Goal: Task Accomplishment & Management: Manage account settings

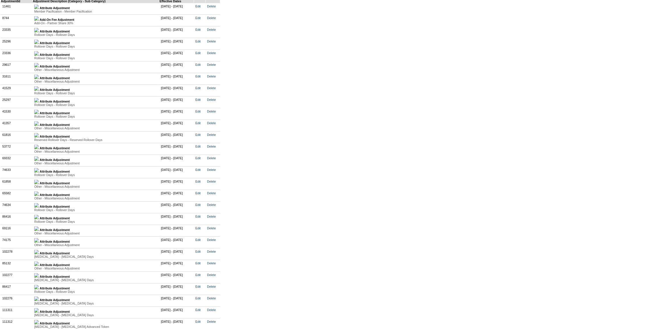
scroll to position [1139, 0]
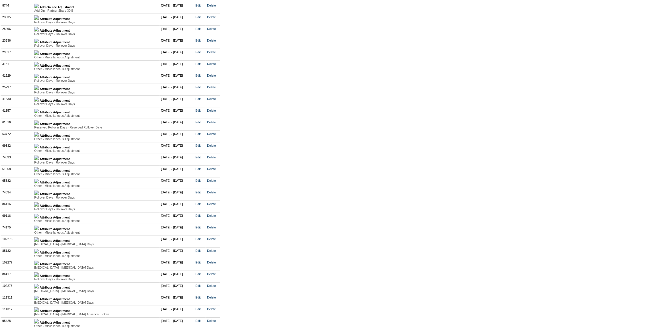
click at [39, 160] on img at bounding box center [36, 157] width 5 height 5
click at [39, 185] on img at bounding box center [36, 182] width 5 height 5
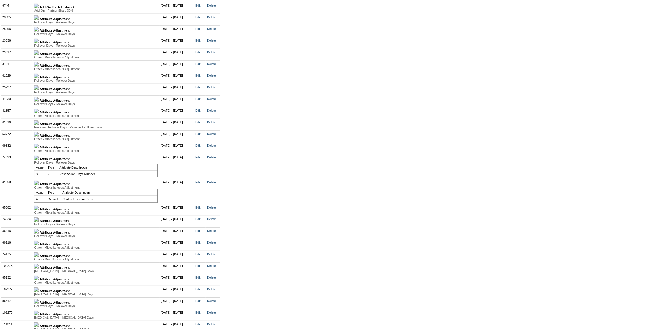
click at [39, 211] on link at bounding box center [36, 208] width 5 height 3
click at [39, 235] on img at bounding box center [36, 233] width 5 height 5
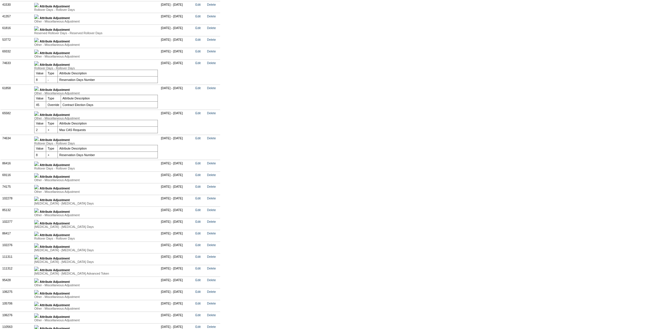
scroll to position [1242, 0]
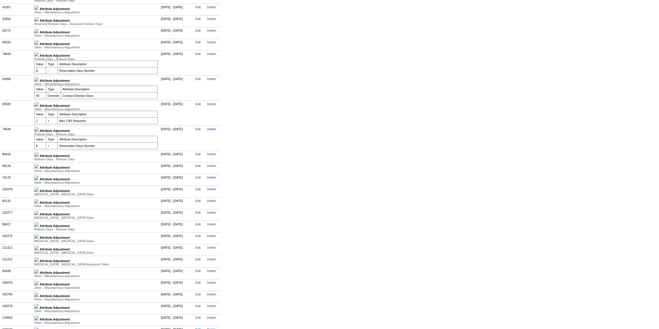
click at [39, 157] on img at bounding box center [36, 154] width 5 height 5
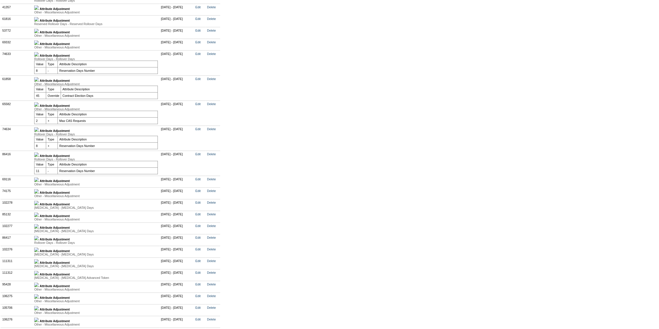
click at [39, 45] on img at bounding box center [36, 42] width 5 height 5
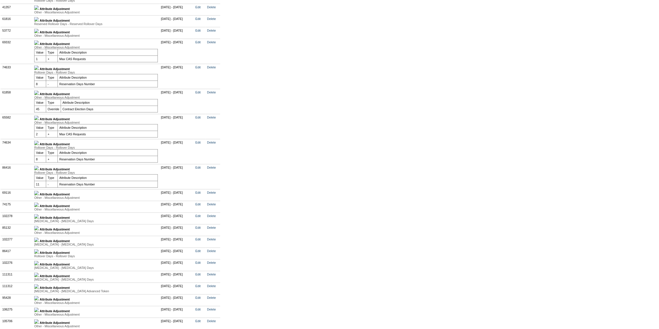
click at [39, 33] on img at bounding box center [36, 31] width 5 height 5
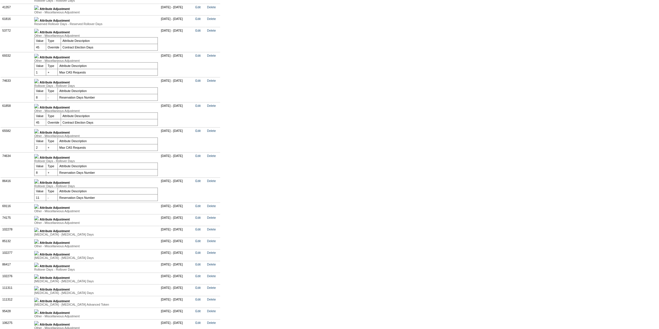
click at [39, 209] on img at bounding box center [36, 206] width 5 height 5
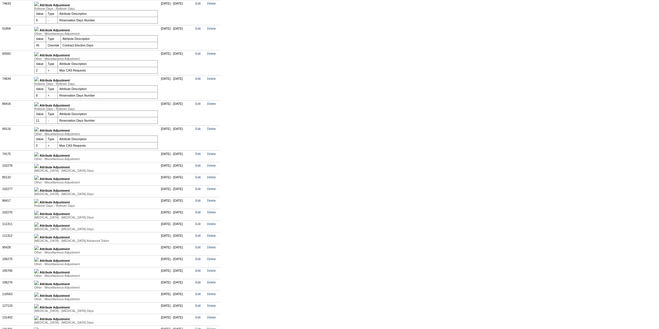
scroll to position [1320, 0]
click at [39, 156] on img at bounding box center [36, 153] width 5 height 5
click at [39, 181] on img at bounding box center [36, 178] width 5 height 5
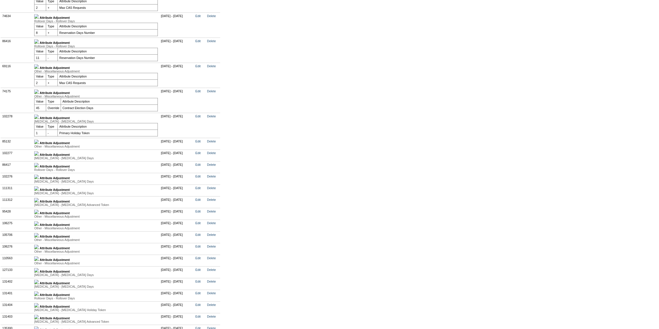
scroll to position [1423, 0]
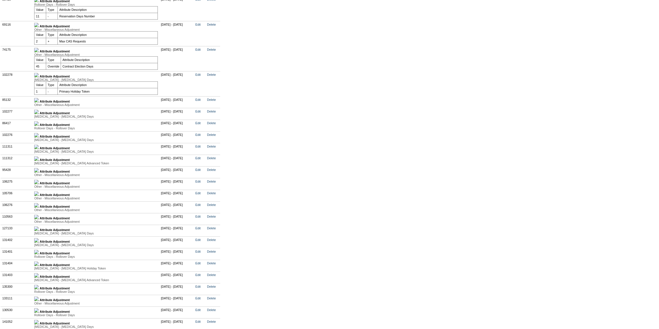
click at [39, 102] on img at bounding box center [36, 100] width 5 height 5
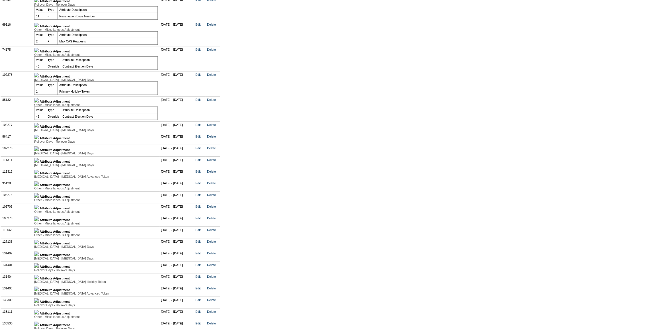
click at [39, 128] on img at bounding box center [36, 125] width 5 height 5
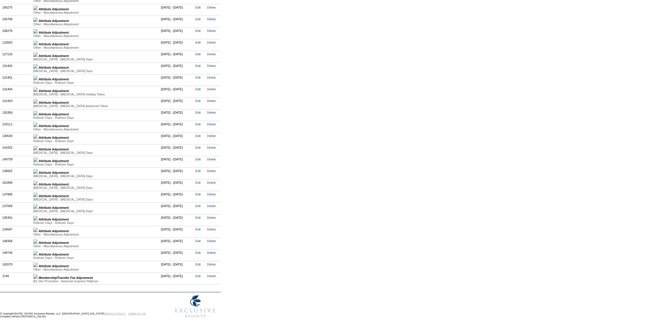
scroll to position [1691, 0]
click at [39, 241] on td "Attribute Adjustment Other - Miscellaneous Adjustment Value Type Attribute Desc…" at bounding box center [96, 243] width 128 height 12
click at [38, 242] on img at bounding box center [35, 241] width 5 height 5
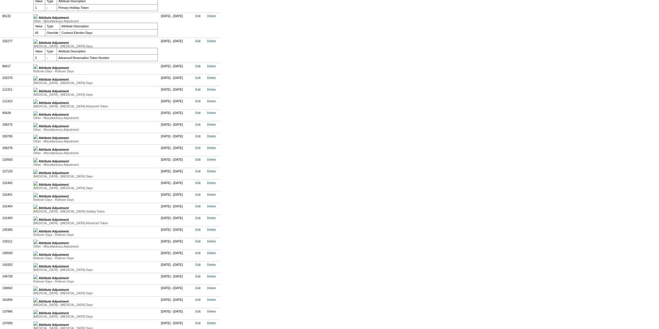
scroll to position [1510, 0]
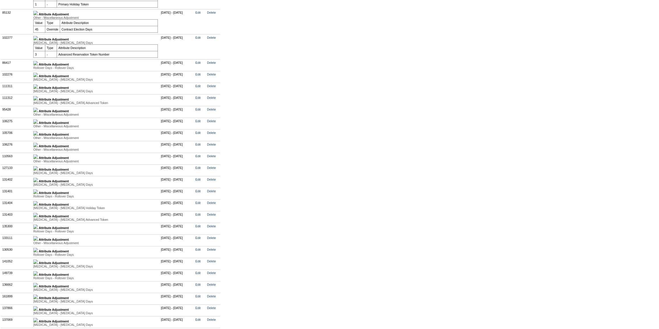
click at [38, 112] on img at bounding box center [35, 110] width 5 height 5
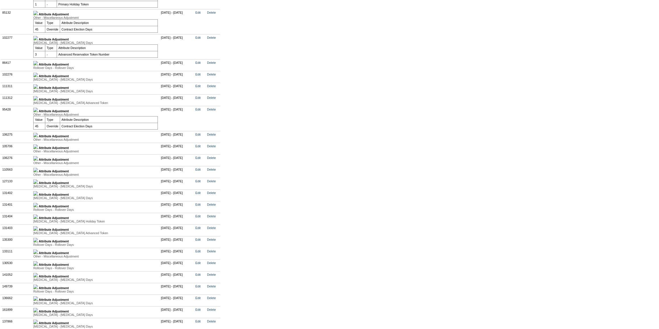
click at [38, 137] on img at bounding box center [35, 135] width 5 height 5
click at [38, 162] on img at bounding box center [35, 160] width 5 height 5
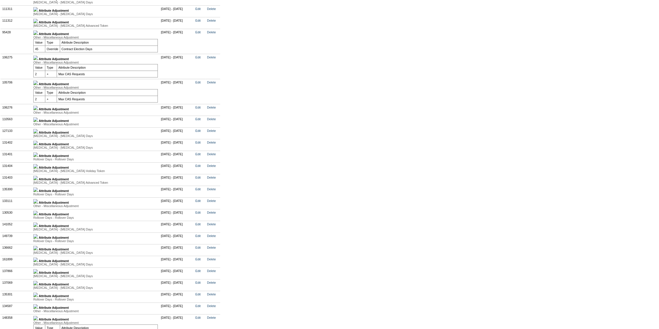
scroll to position [1588, 0]
click at [38, 110] on img at bounding box center [35, 107] width 5 height 5
click at [38, 135] on img at bounding box center [35, 132] width 5 height 5
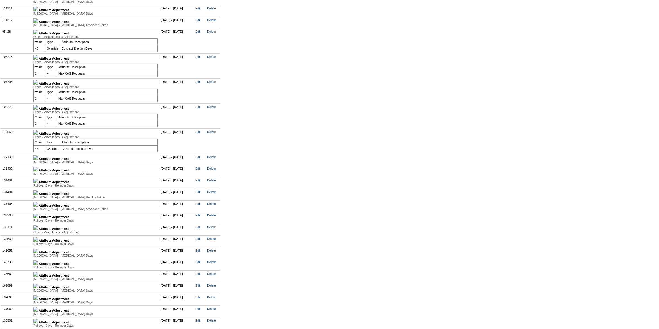
click at [38, 23] on img at bounding box center [35, 20] width 5 height 5
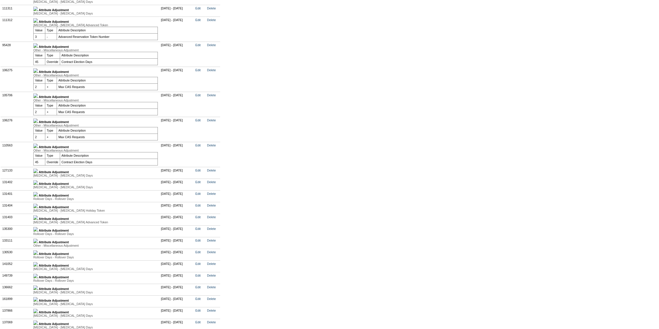
click at [38, 11] on img at bounding box center [35, 9] width 5 height 5
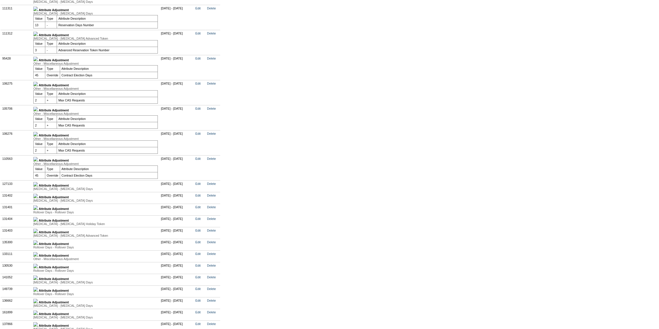
click at [38, 86] on img at bounding box center [35, 84] width 5 height 5
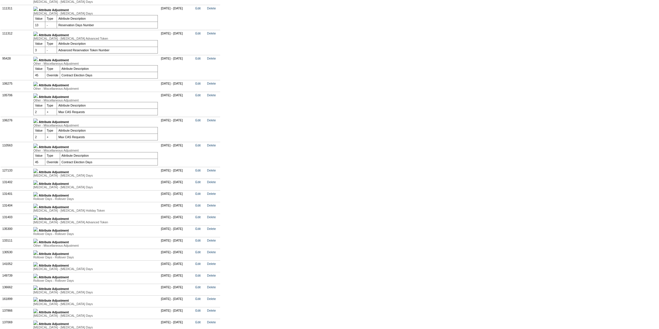
click at [38, 98] on img at bounding box center [35, 95] width 5 height 5
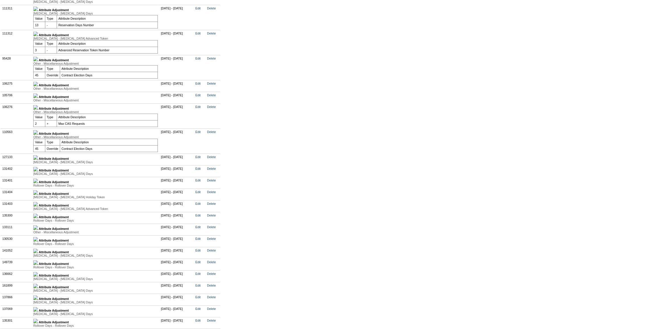
click at [38, 110] on img at bounding box center [35, 107] width 5 height 5
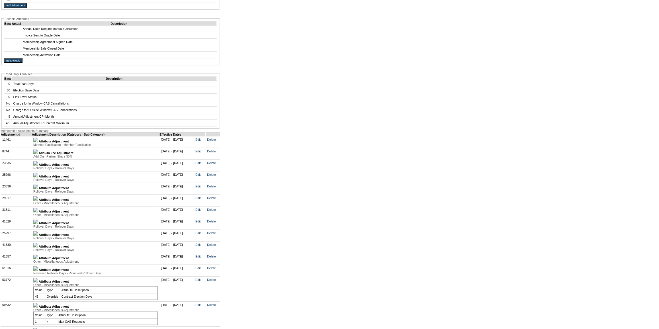
scroll to position [1019, 0]
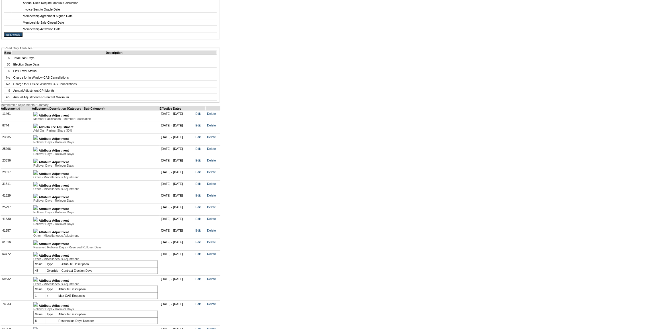
click at [38, 175] on img at bounding box center [35, 172] width 5 height 5
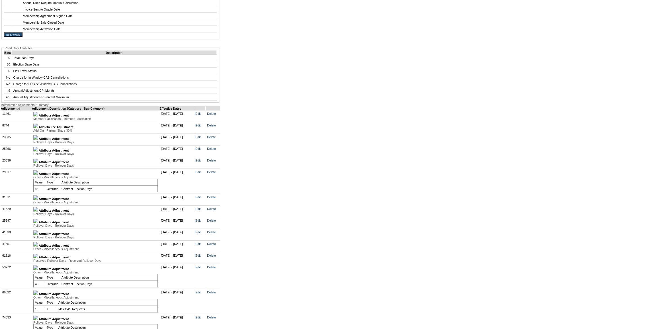
click at [38, 200] on img at bounding box center [35, 197] width 5 height 5
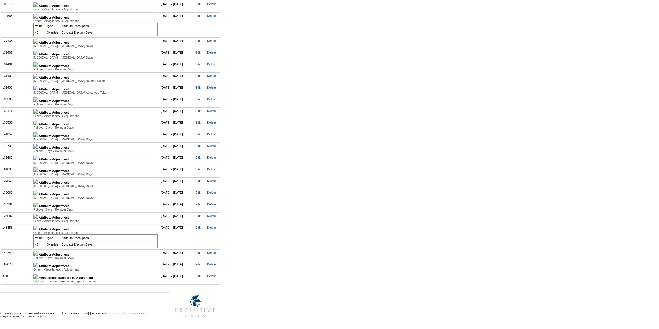
scroll to position [1826, 0]
click at [38, 251] on img at bounding box center [35, 253] width 5 height 5
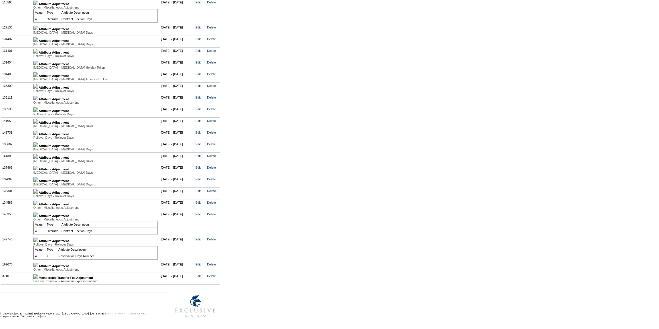
click at [38, 267] on img at bounding box center [35, 264] width 5 height 5
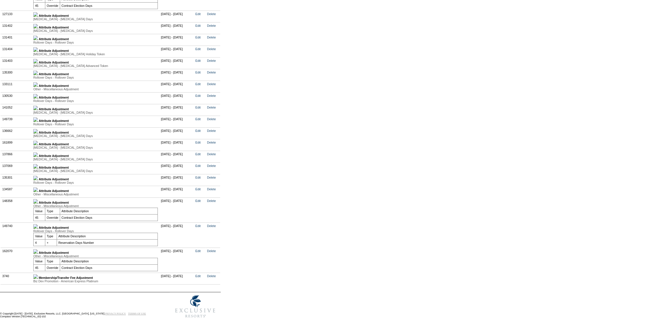
scroll to position [1865, 0]
click at [38, 274] on img at bounding box center [35, 276] width 5 height 5
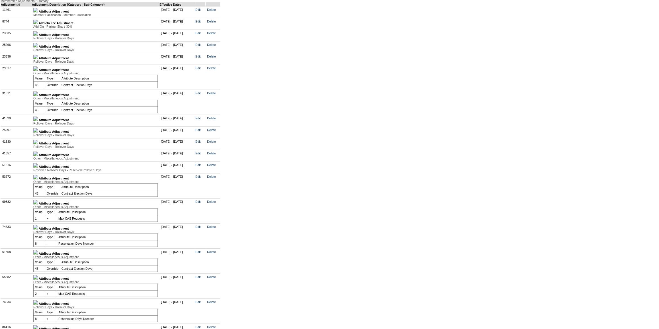
scroll to position [1107, 0]
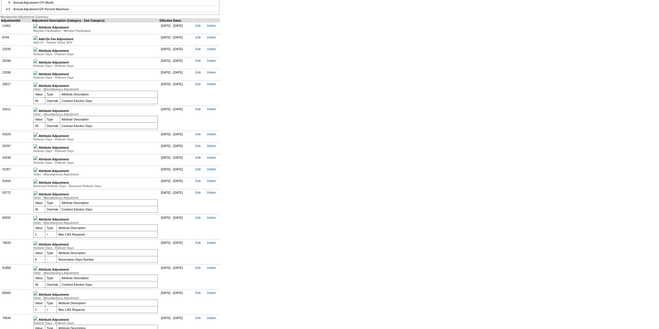
click at [38, 137] on img at bounding box center [35, 134] width 5 height 5
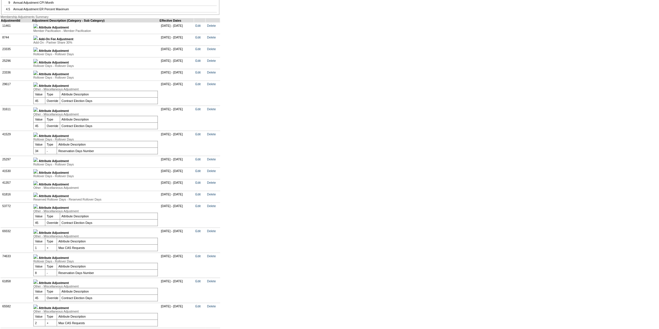
drag, startPoint x: 42, startPoint y: 127, endPoint x: 40, endPoint y: 122, distance: 5.2
click at [38, 75] on img at bounding box center [35, 73] width 5 height 5
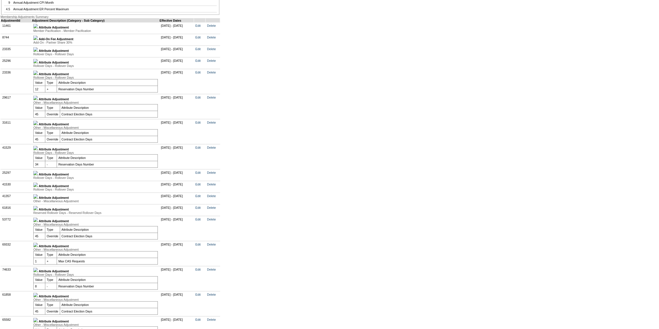
click at [38, 63] on img at bounding box center [35, 61] width 5 height 5
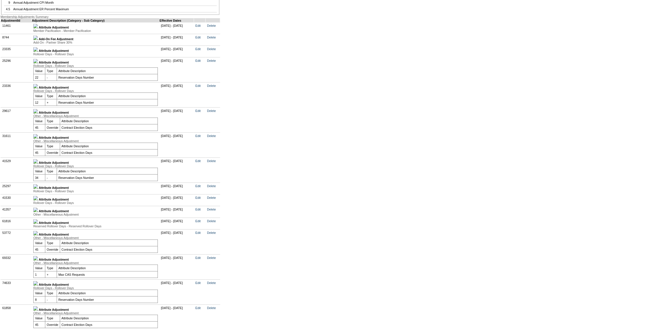
click at [38, 52] on img at bounding box center [35, 49] width 5 height 5
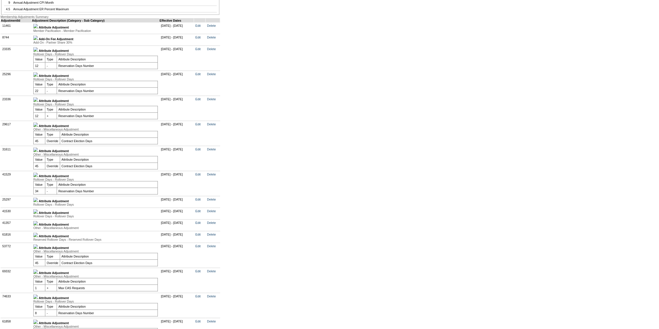
click at [38, 40] on img at bounding box center [35, 38] width 5 height 5
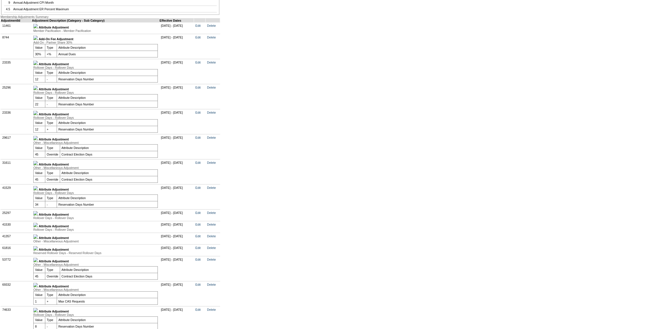
click at [38, 28] on img at bounding box center [35, 26] width 5 height 5
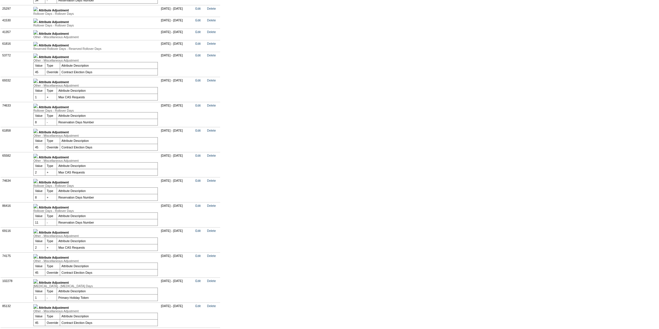
scroll to position [1316, 0]
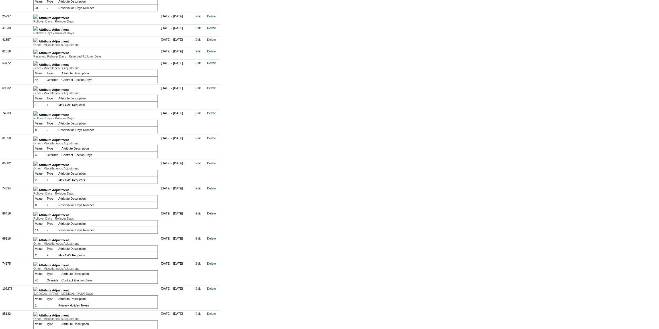
click at [38, 19] on img at bounding box center [35, 17] width 5 height 5
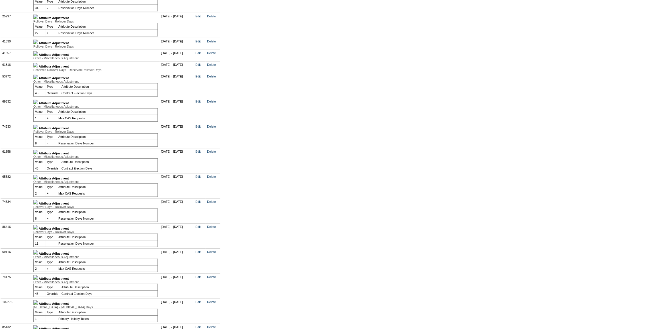
click at [38, 44] on img at bounding box center [35, 42] width 5 height 5
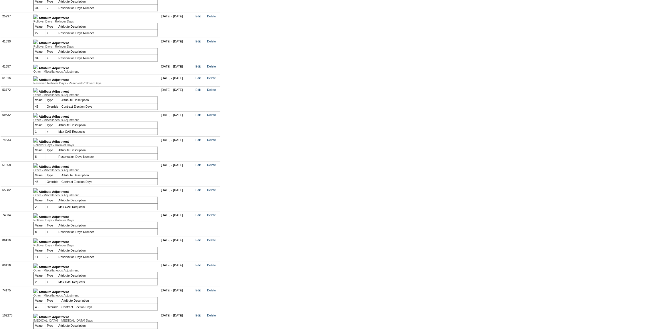
click at [38, 69] on img at bounding box center [35, 67] width 5 height 5
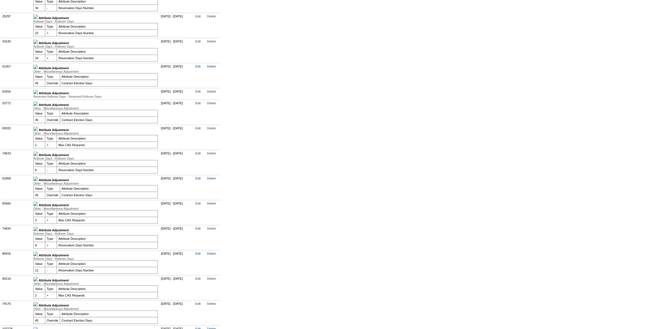
click at [38, 94] on img at bounding box center [35, 92] width 5 height 5
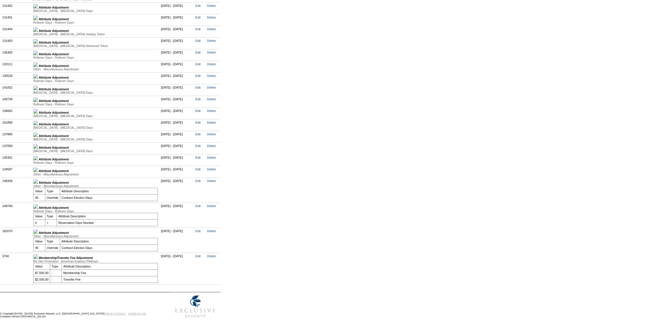
scroll to position [2071, 0]
click at [38, 167] on img at bounding box center [35, 169] width 5 height 5
click at [39, 149] on td "Attribute Adjustment Rollover Days - Rollover Days Value Type Attribute Descrip…" at bounding box center [96, 147] width 128 height 12
click at [38, 147] on img at bounding box center [35, 144] width 5 height 5
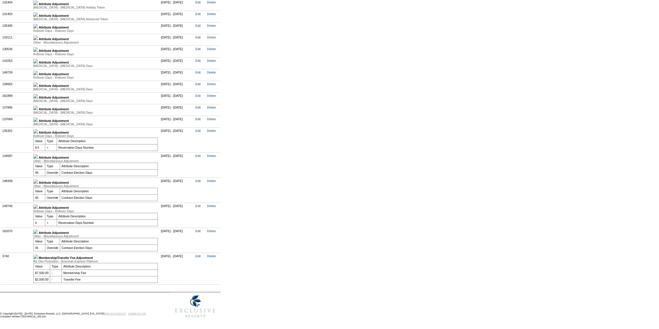
click at [38, 122] on img at bounding box center [35, 119] width 5 height 5
click at [38, 97] on img at bounding box center [35, 94] width 5 height 5
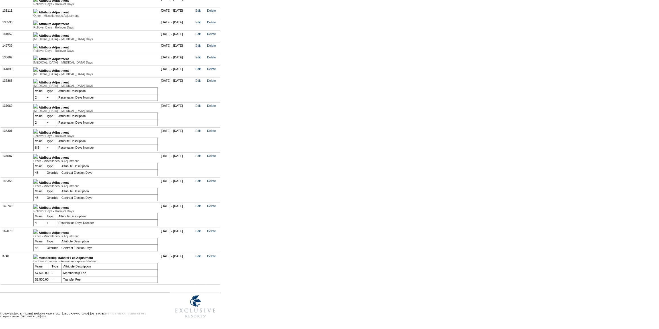
click at [38, 72] on img at bounding box center [35, 69] width 5 height 5
click at [38, 47] on img at bounding box center [35, 44] width 5 height 5
click at [38, 22] on img at bounding box center [35, 19] width 5 height 5
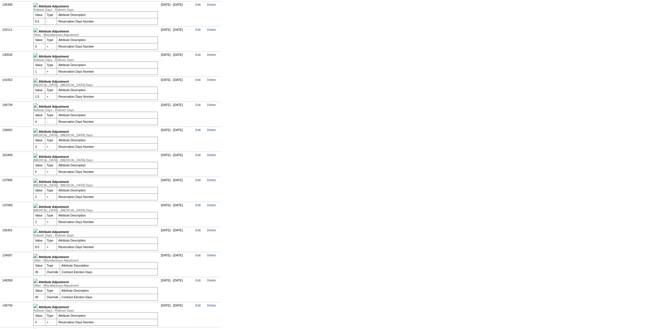
scroll to position [1993, 0]
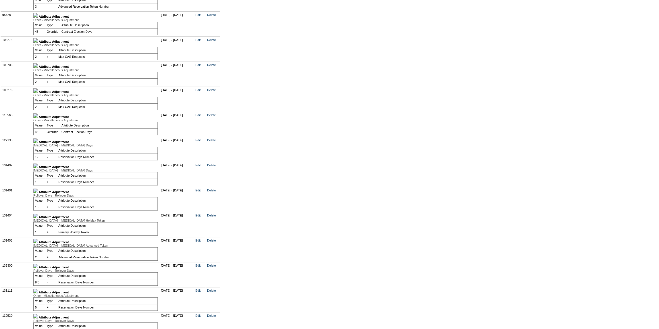
scroll to position [1786, 0]
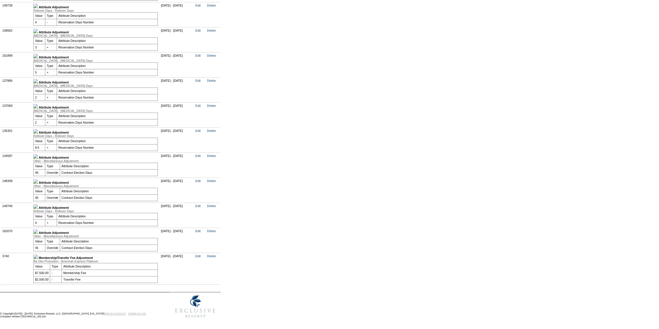
scroll to position [2253, 0]
